Goal: Information Seeking & Learning: Learn about a topic

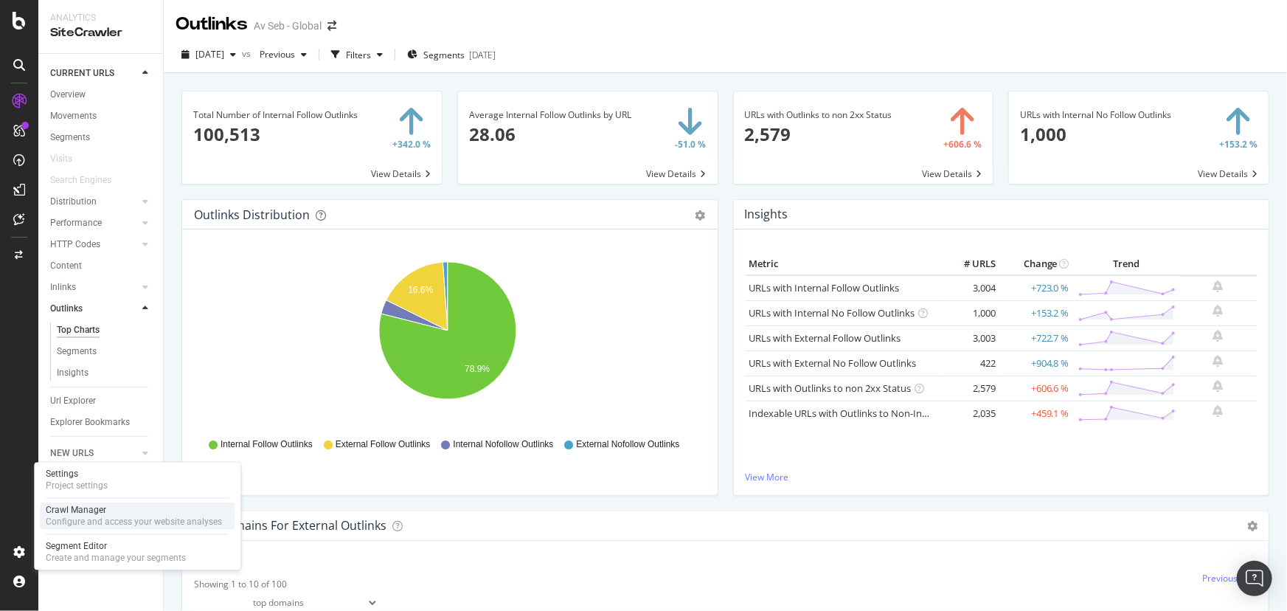
click at [74, 513] on div "Crawl Manager" at bounding box center [134, 511] width 176 height 12
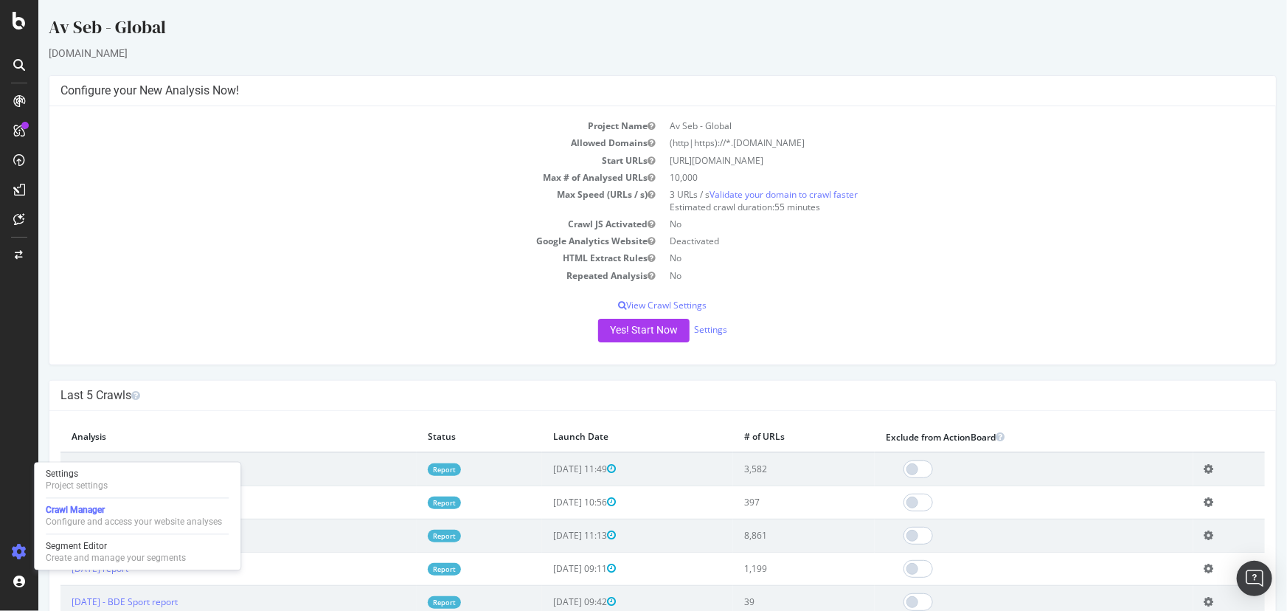
click at [442, 533] on link "Report" at bounding box center [443, 536] width 33 height 13
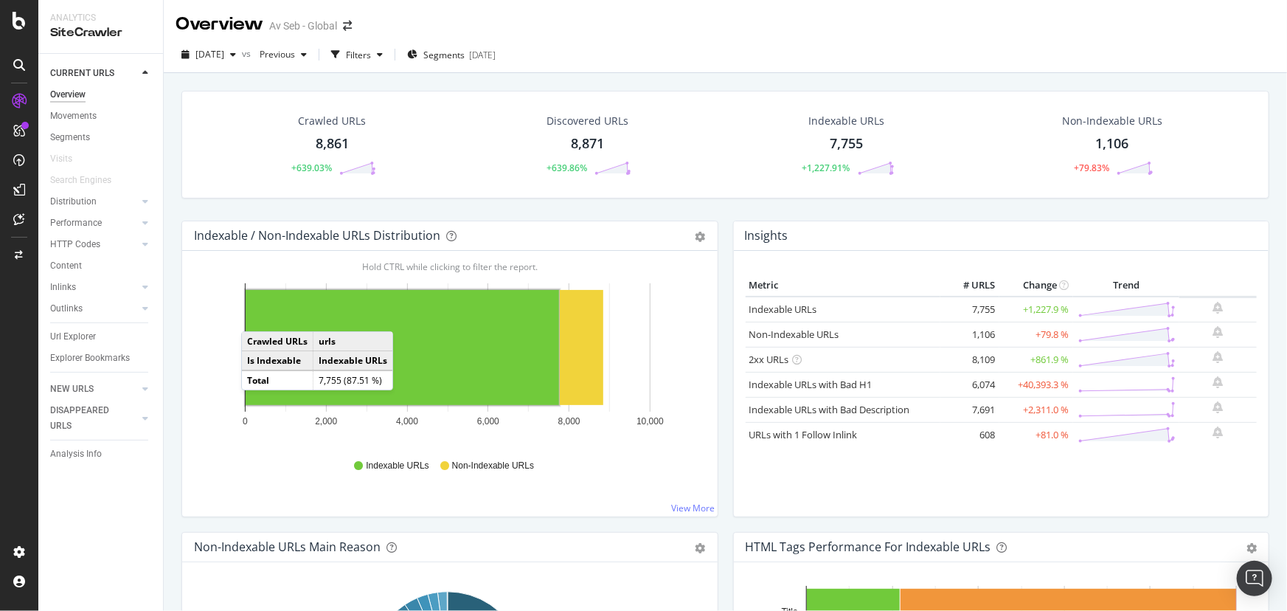
click at [334, 341] on td "urls" at bounding box center [353, 341] width 80 height 19
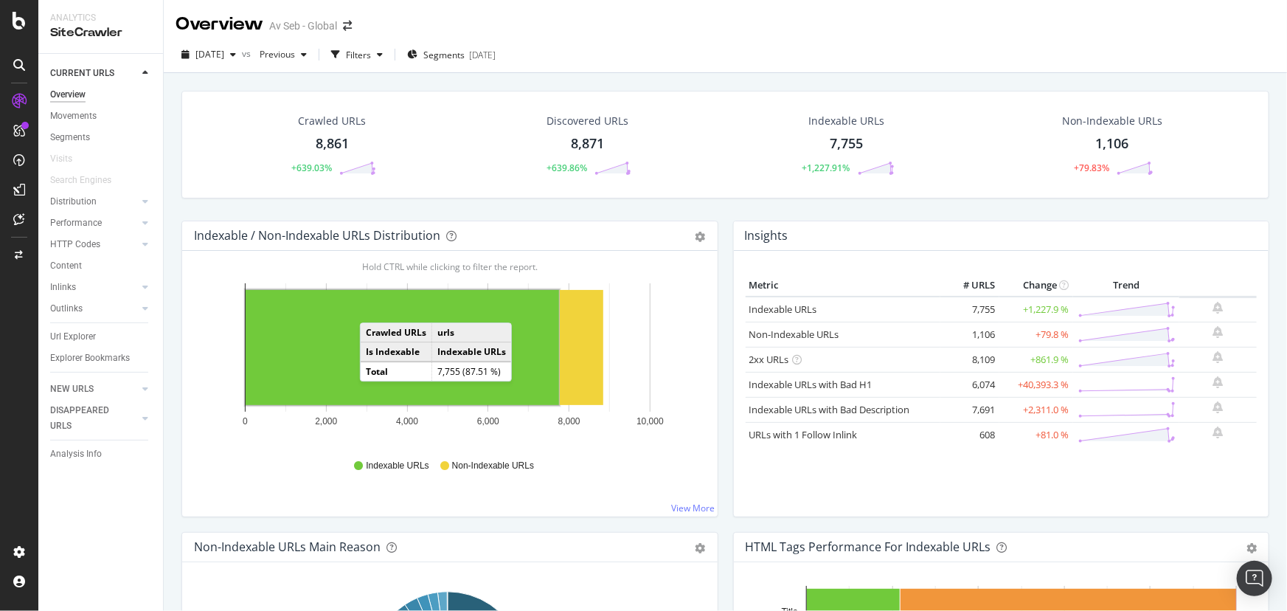
click at [375, 307] on rect "A chart." at bounding box center [402, 347] width 313 height 115
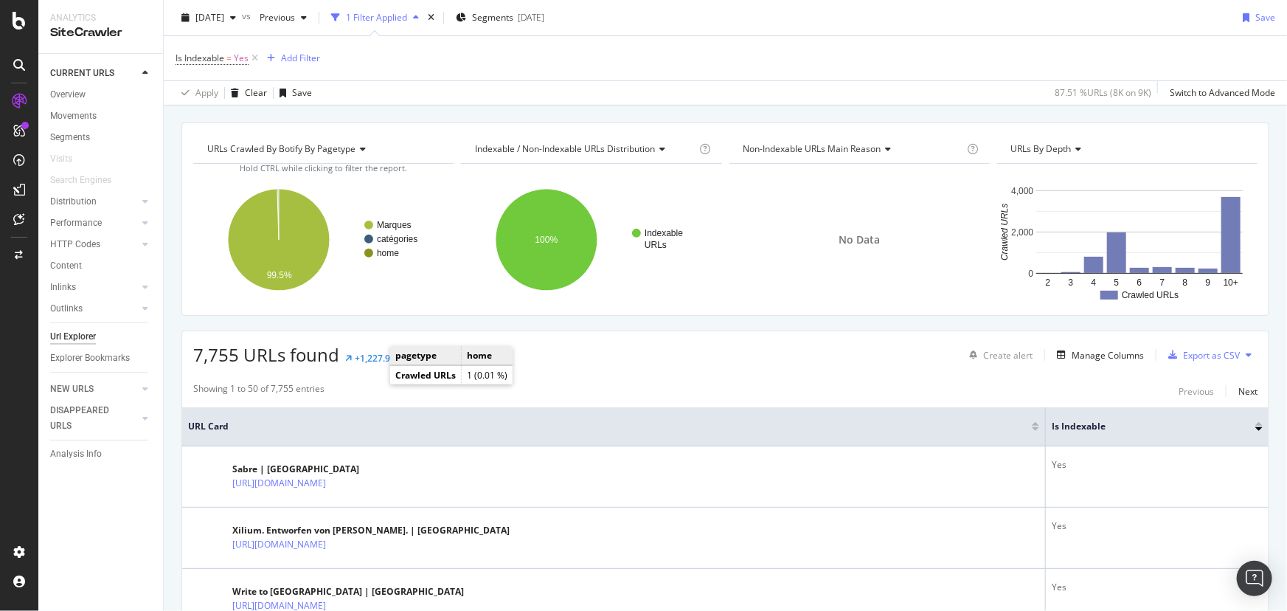
scroll to position [134, 0]
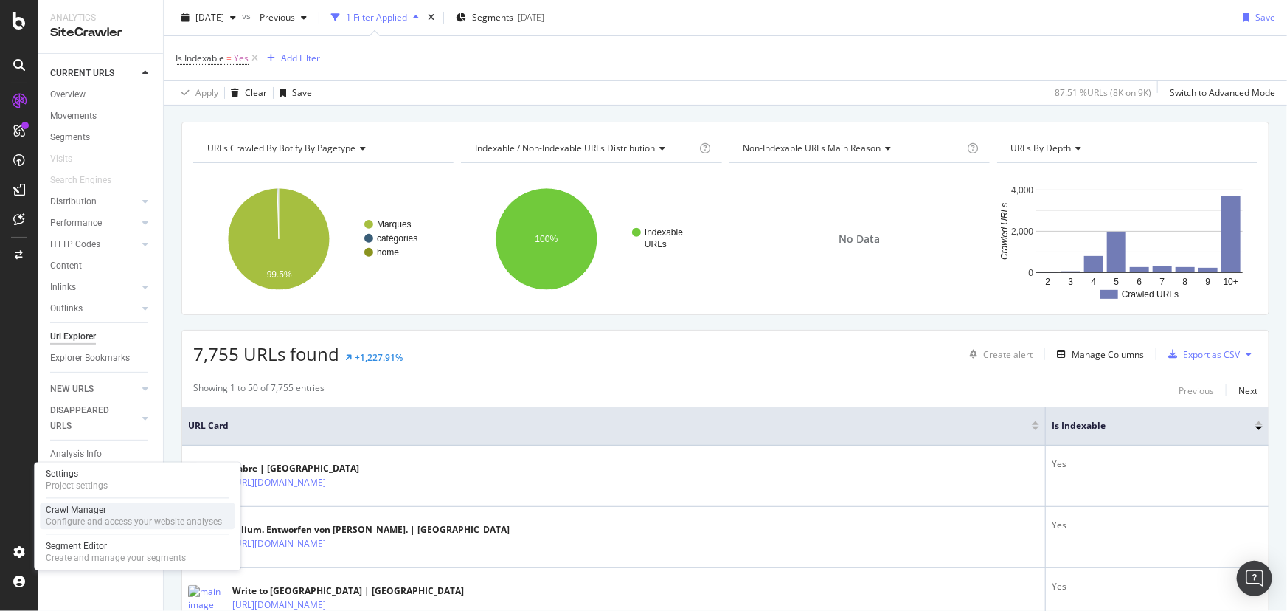
click at [70, 512] on div "Crawl Manager" at bounding box center [134, 511] width 176 height 12
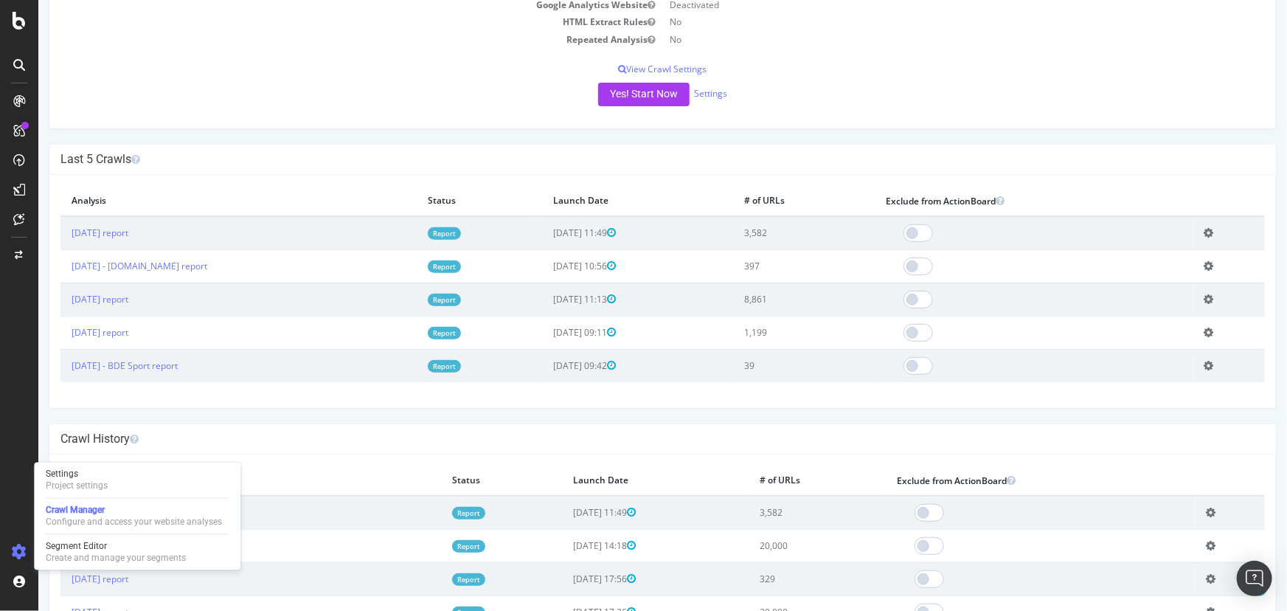
scroll to position [268, 0]
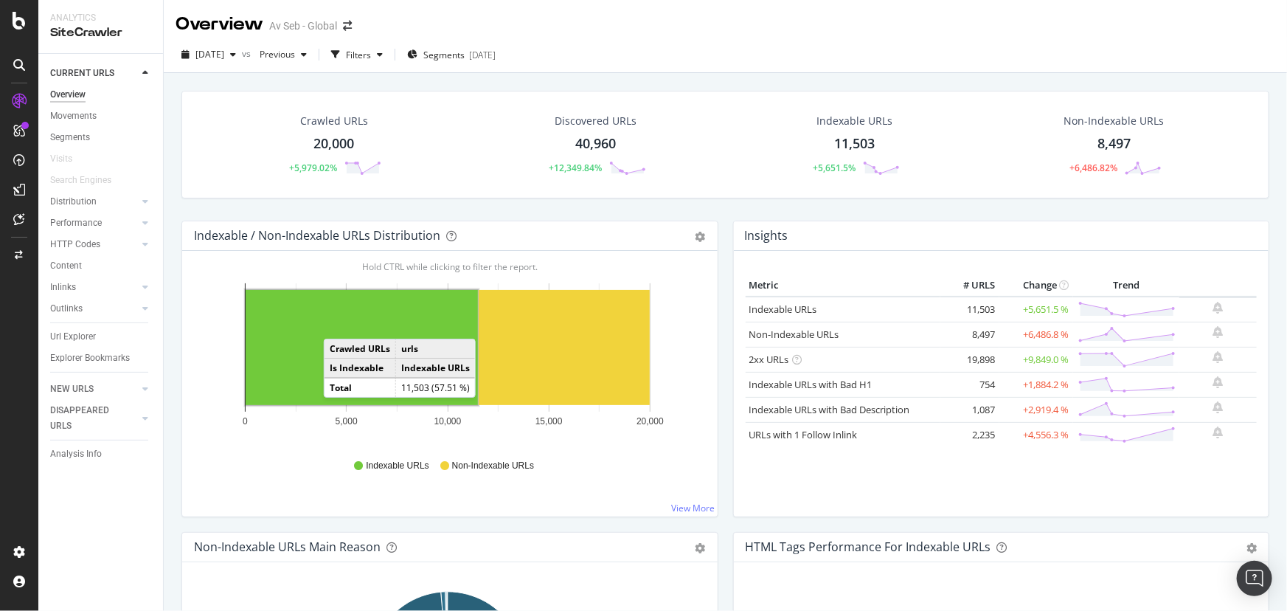
click at [339, 324] on rect "A chart." at bounding box center [362, 347] width 232 height 115
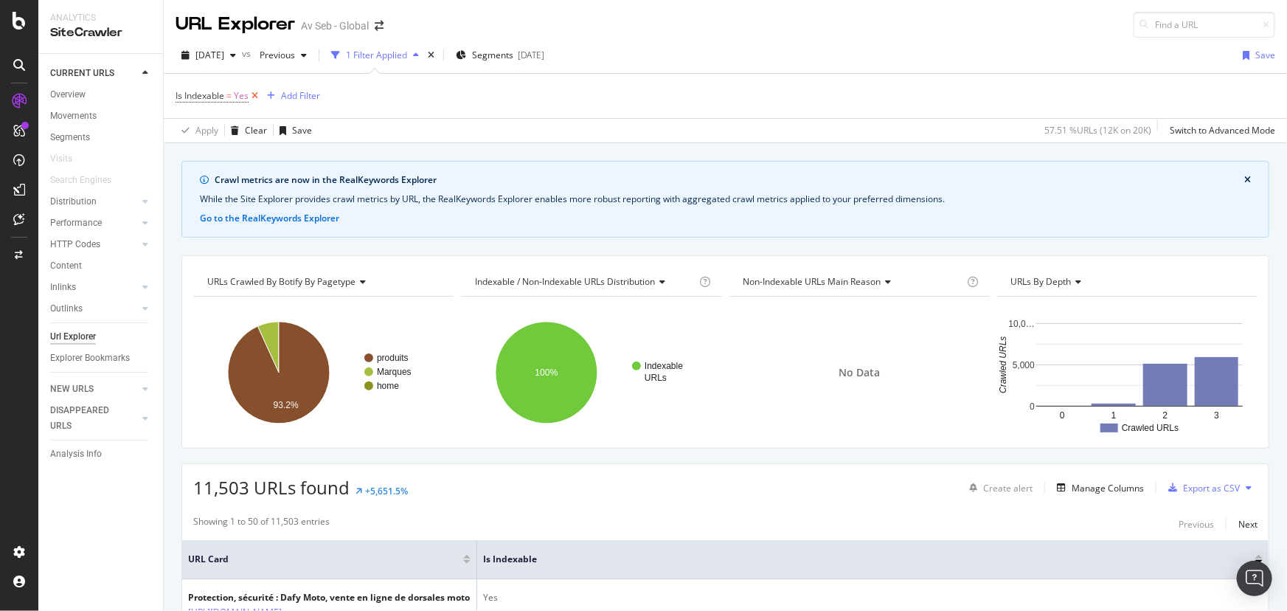
click at [253, 94] on icon at bounding box center [255, 96] width 13 height 15
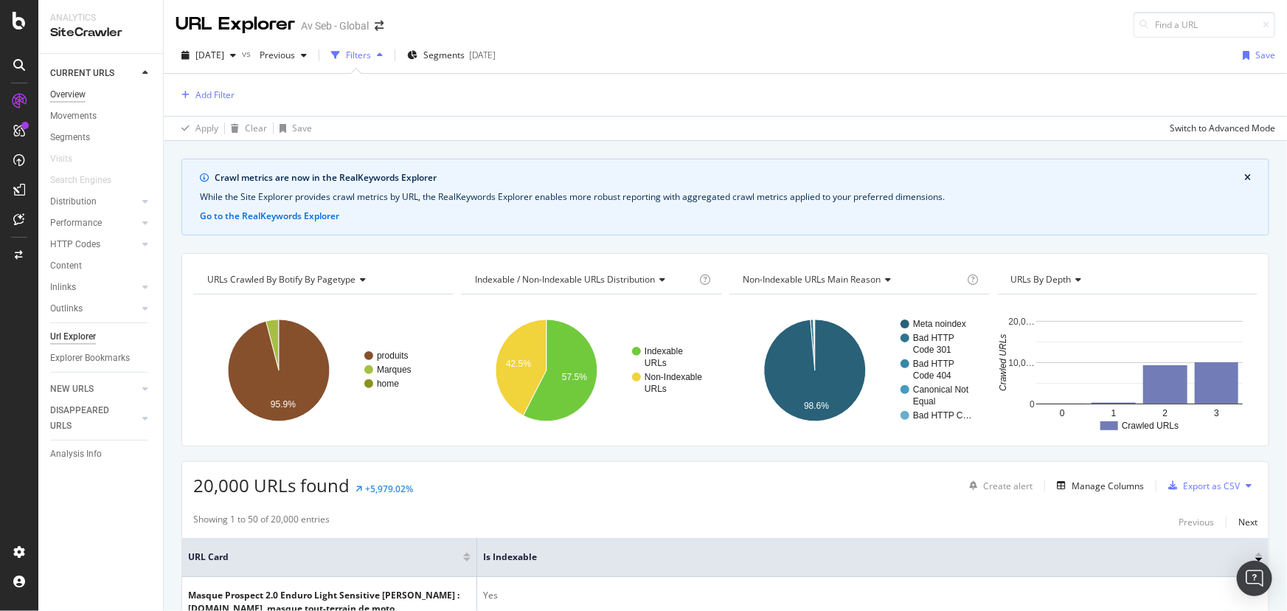
click at [75, 93] on div "Overview" at bounding box center [67, 94] width 35 height 15
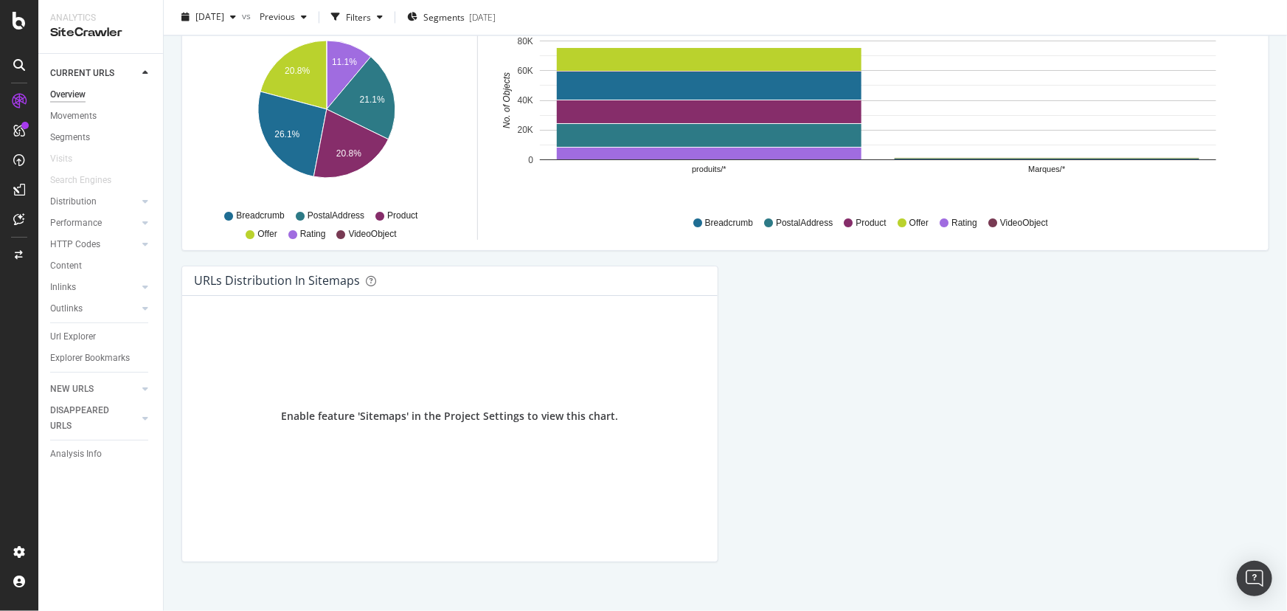
scroll to position [1528, 0]
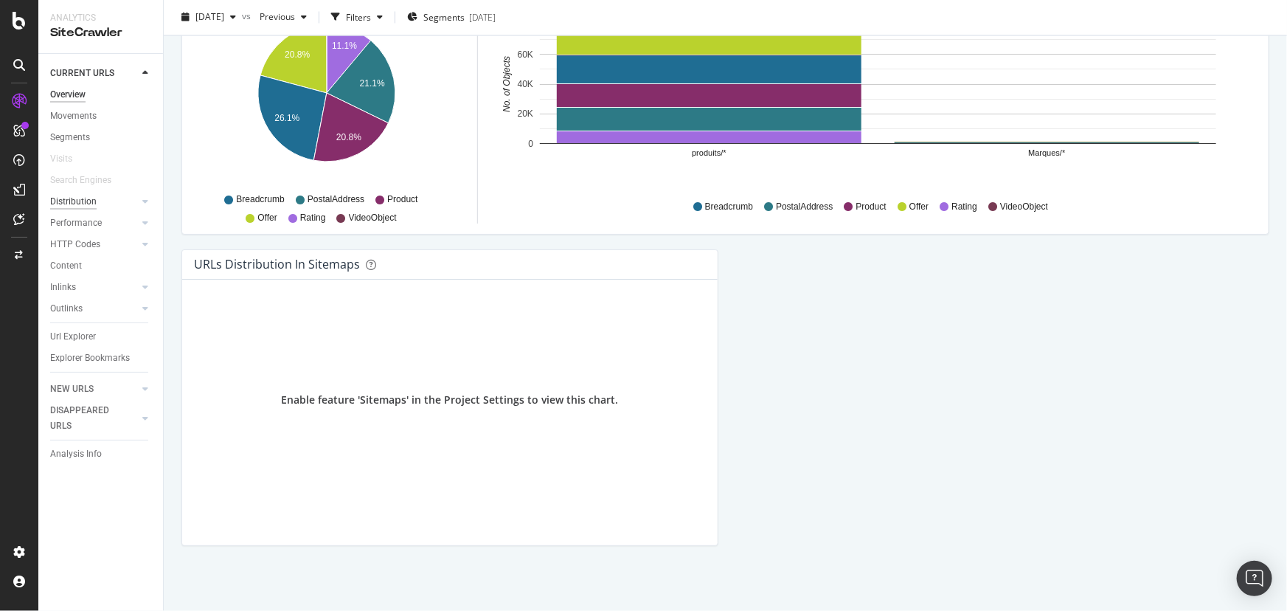
click at [80, 203] on div "Distribution" at bounding box center [73, 201] width 46 height 15
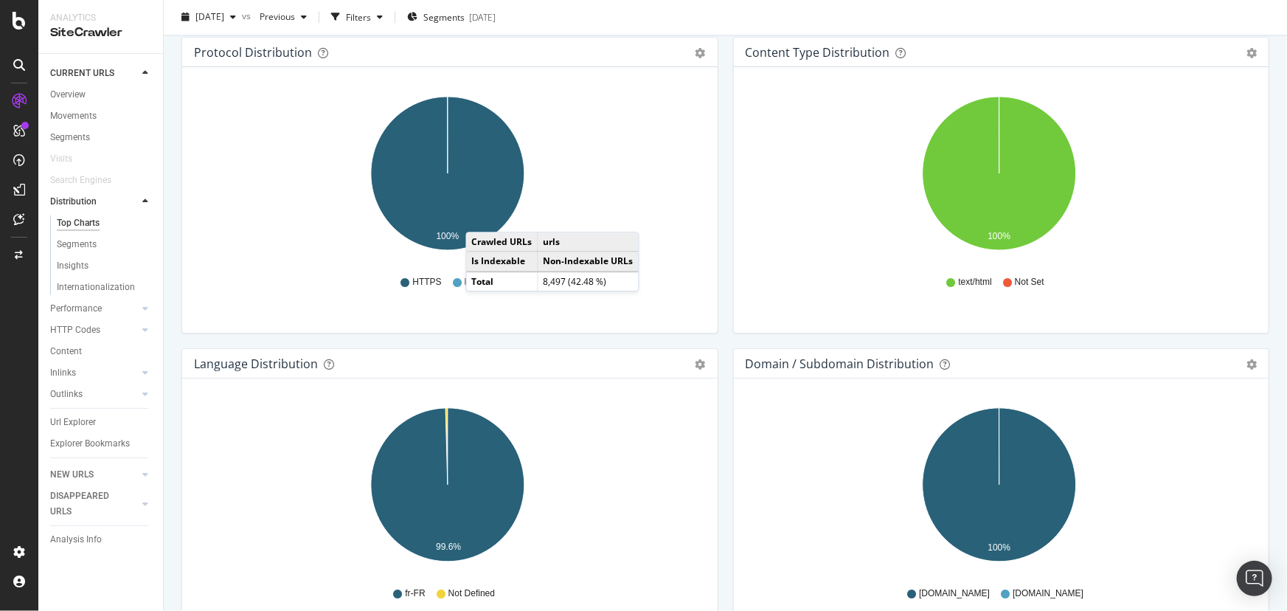
scroll to position [1408, 0]
